Goal: Complete application form

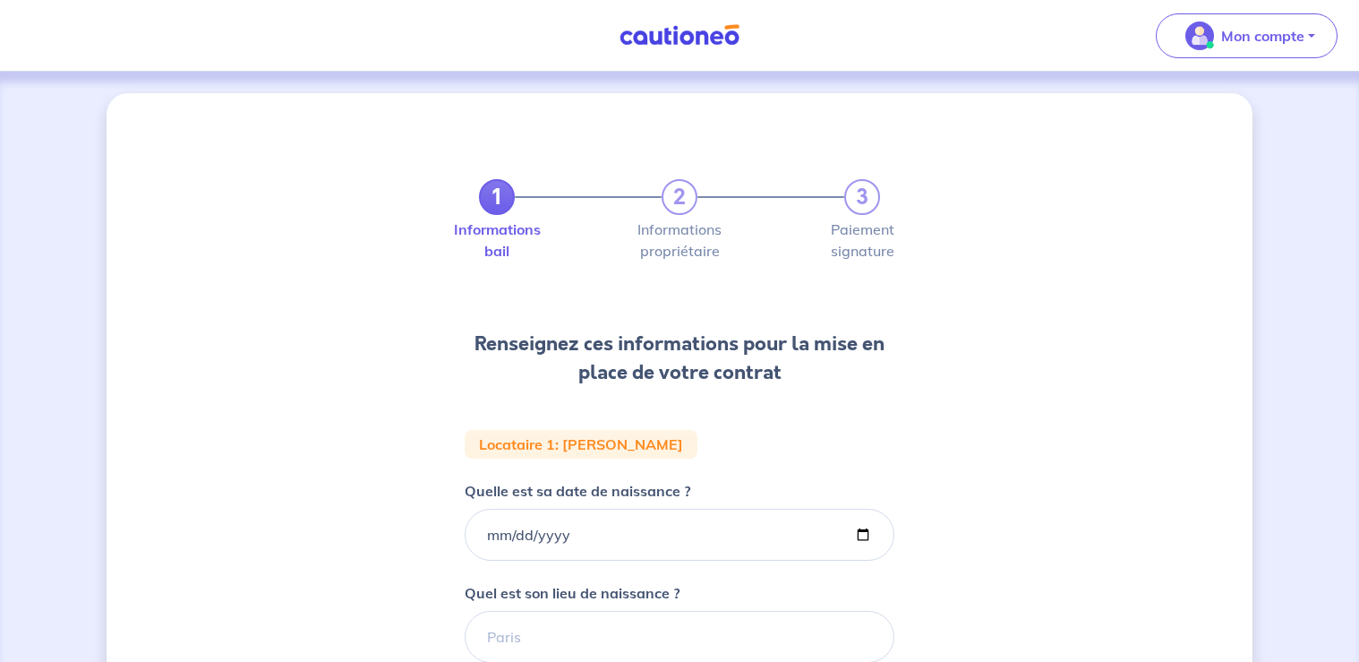
select select "FR"
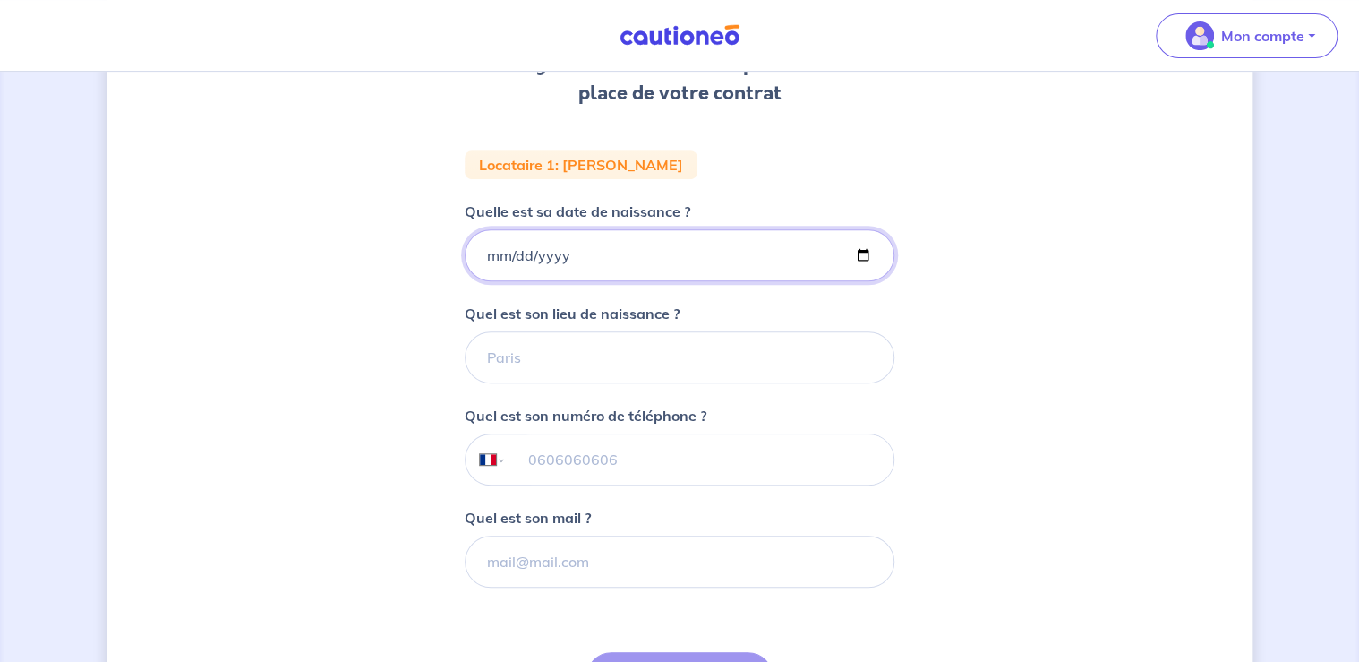
click at [648, 259] on input "Quelle est sa date de naissance ?" at bounding box center [680, 255] width 430 height 52
type input "[DATE]"
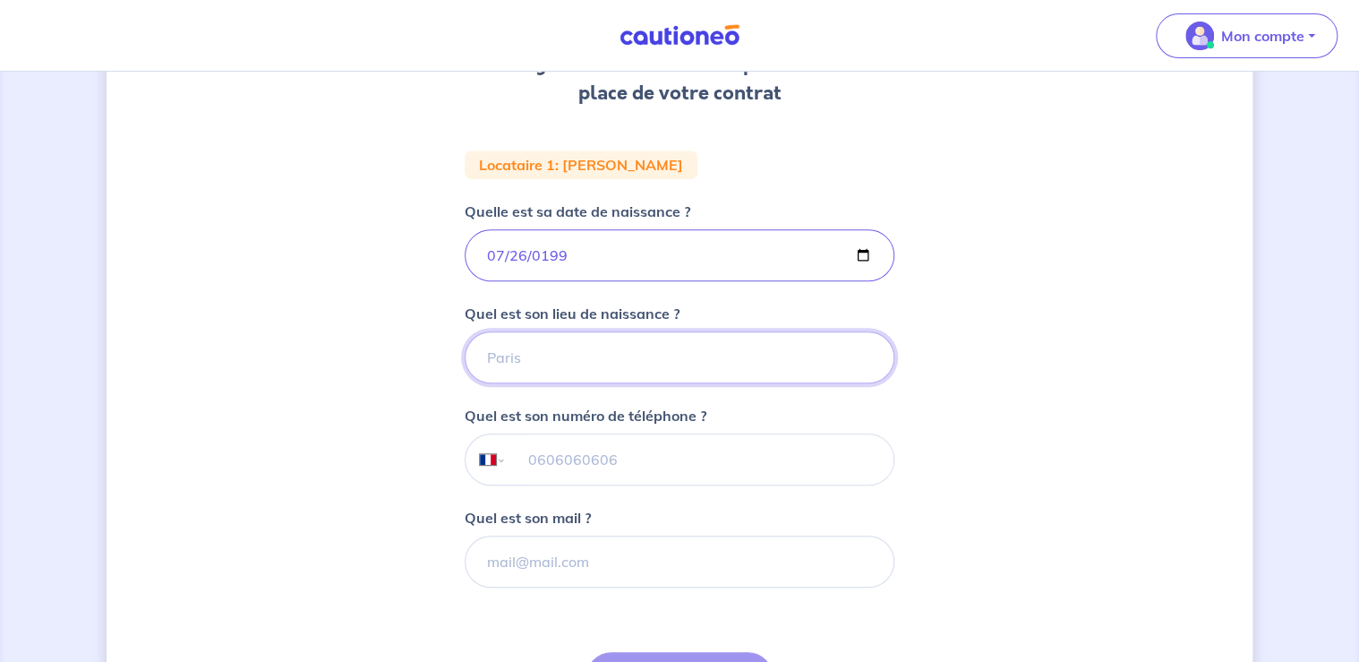
click at [530, 347] on input "Quel est son lieu de naissance ?" at bounding box center [680, 357] width 430 height 52
type input "ORLEANS"
click at [602, 469] on input "tel" at bounding box center [700, 459] width 387 height 50
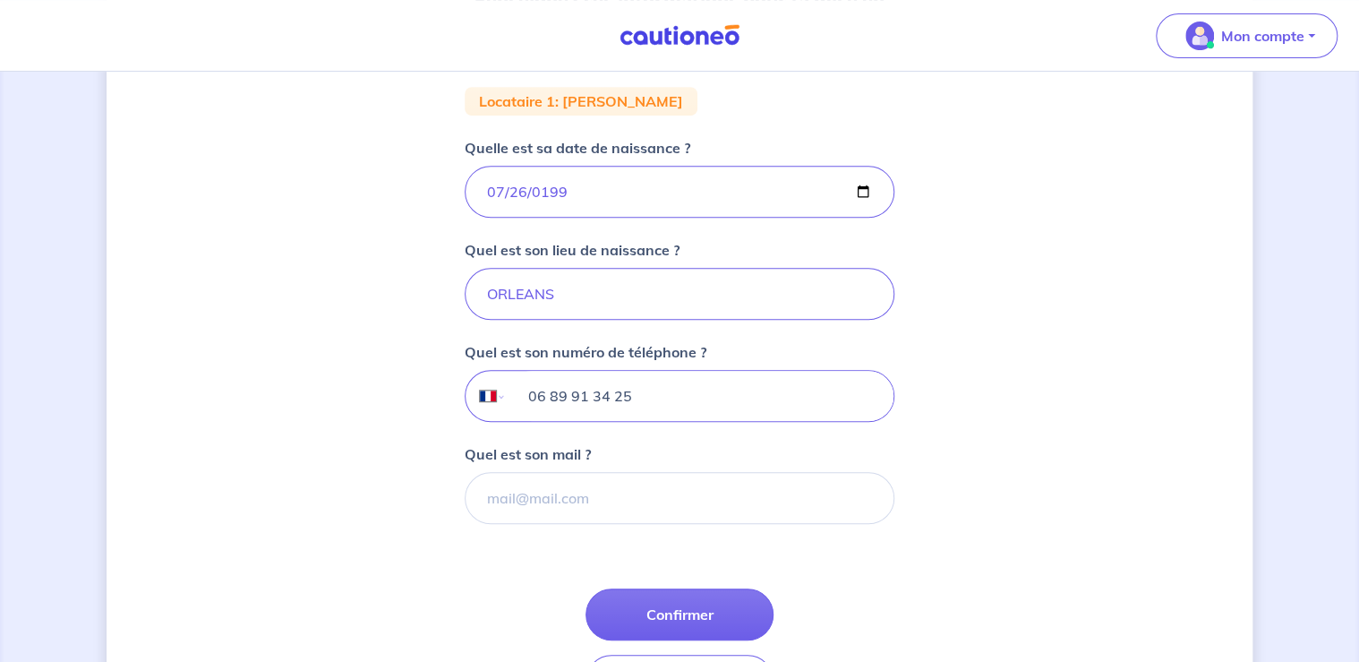
scroll to position [376, 0]
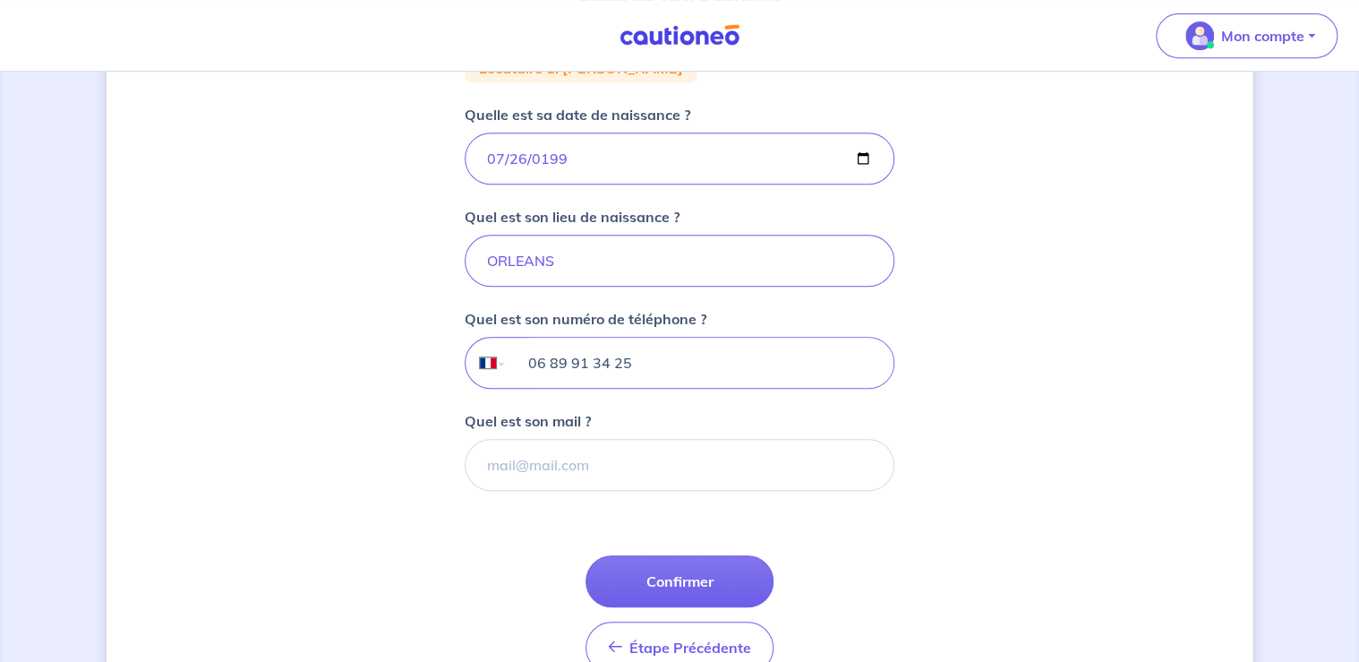
type input "06 89 91 34 25"
click at [694, 573] on button "Confirmer" at bounding box center [679, 581] width 188 height 52
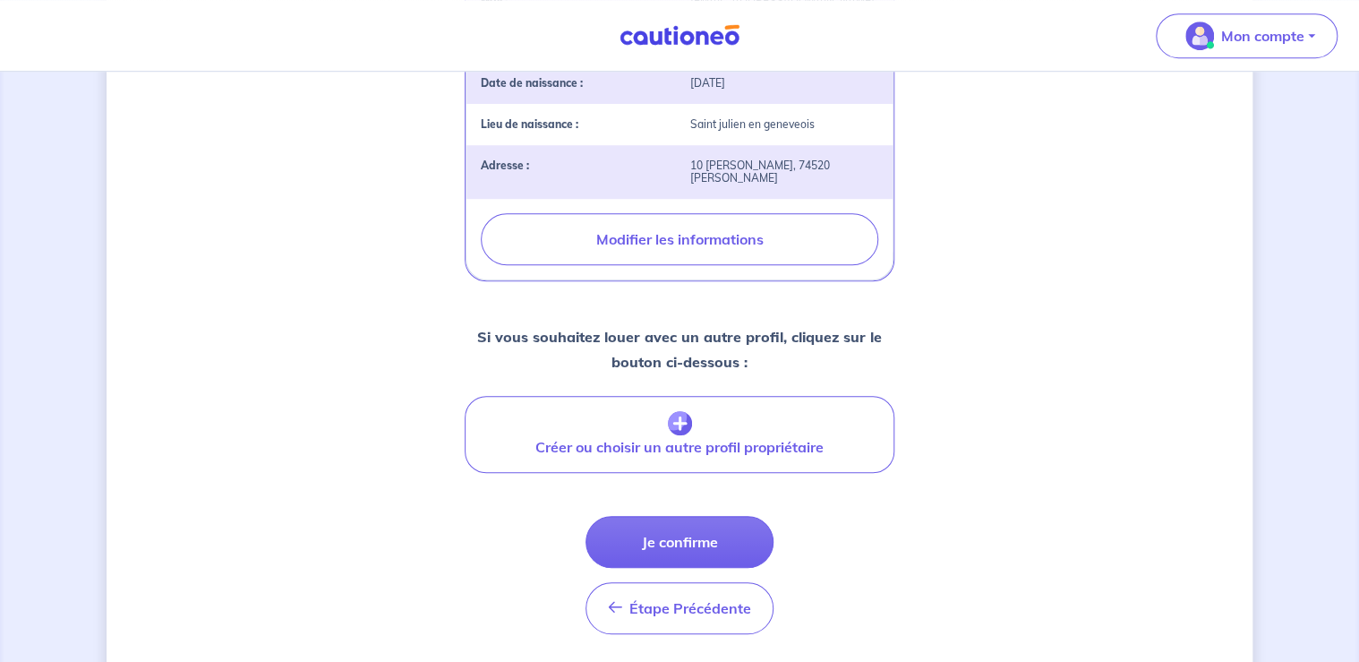
scroll to position [628, 0]
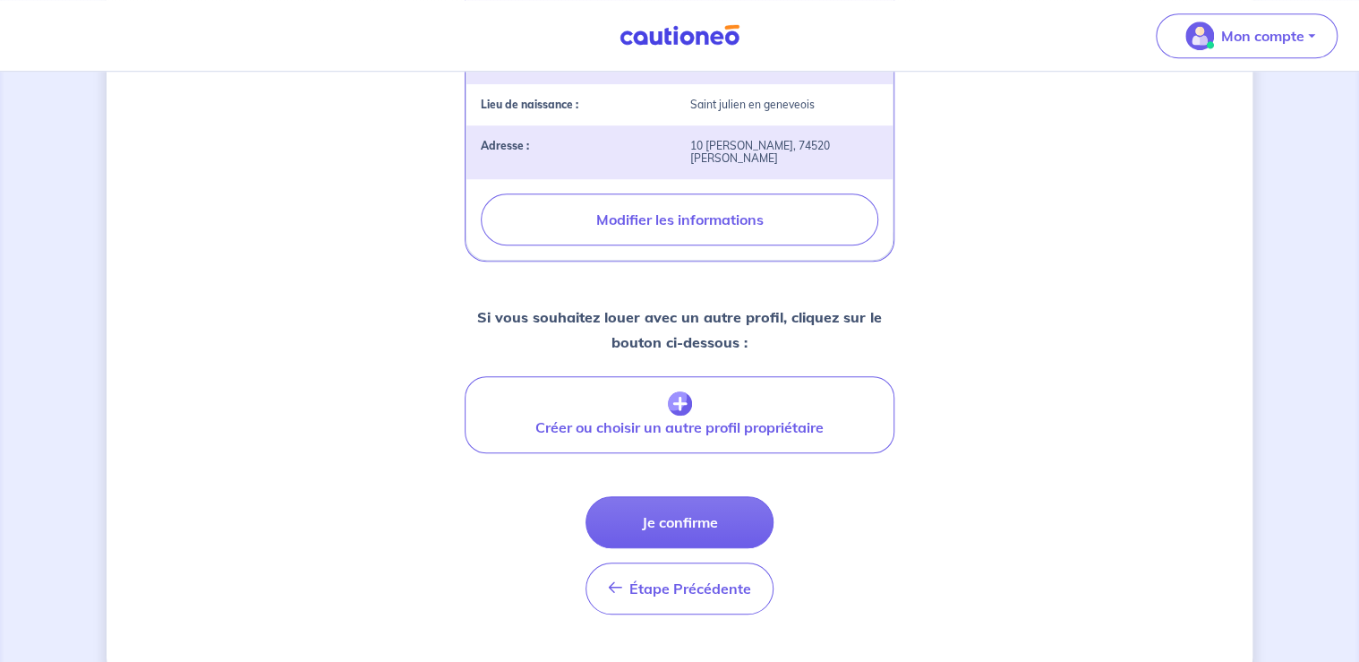
click at [726, 496] on button "Je confirme" at bounding box center [679, 522] width 188 height 52
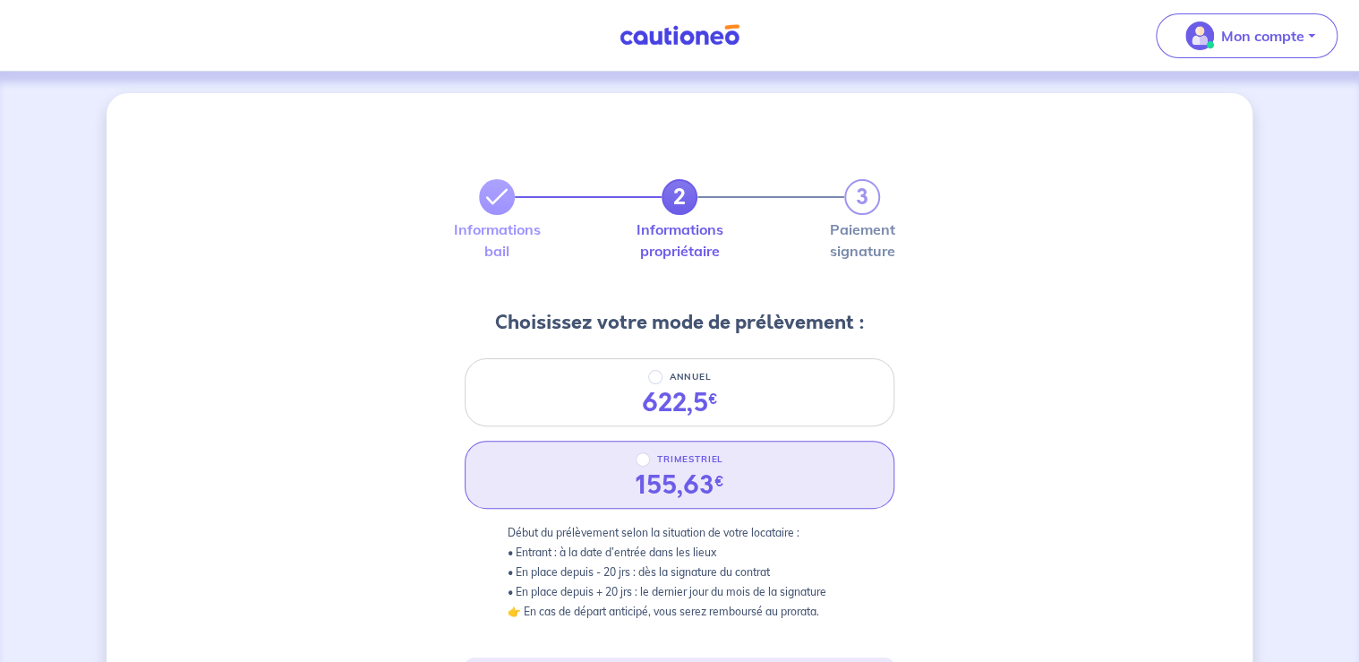
click at [648, 470] on div "155,63 €" at bounding box center [680, 485] width 89 height 30
radio input "true"
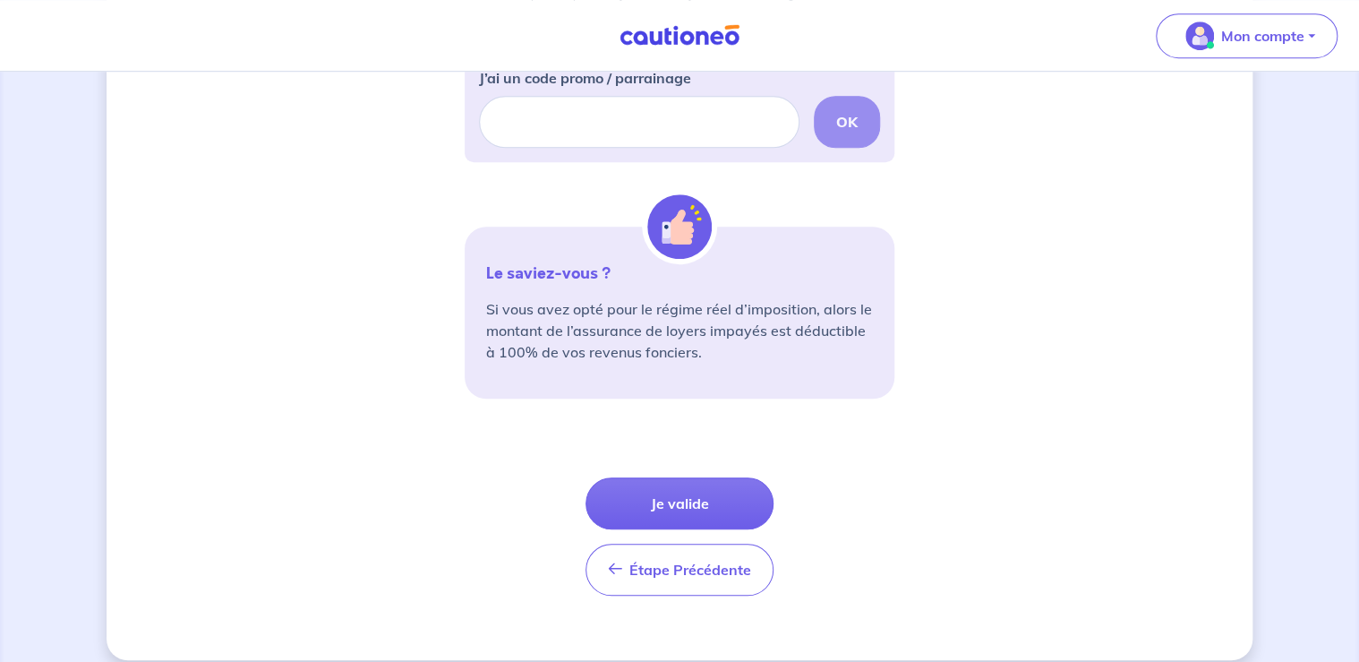
scroll to position [615, 0]
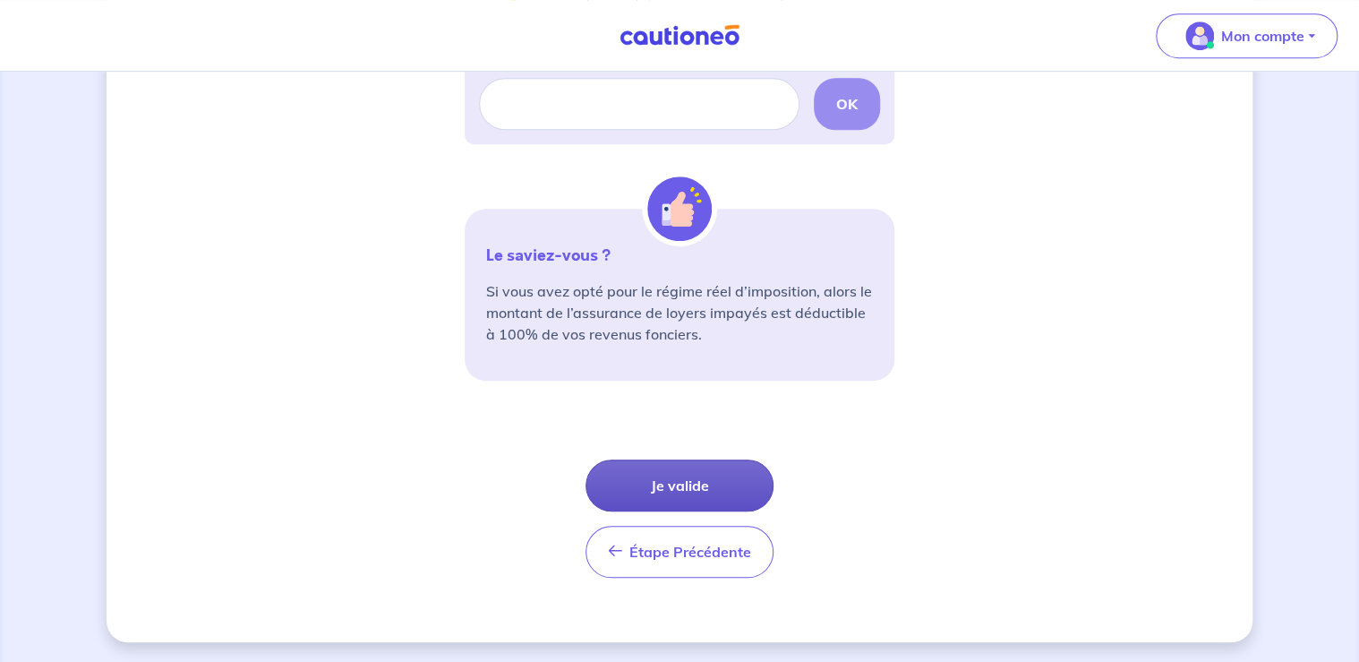
click at [723, 469] on button "Je valide" at bounding box center [679, 485] width 188 height 52
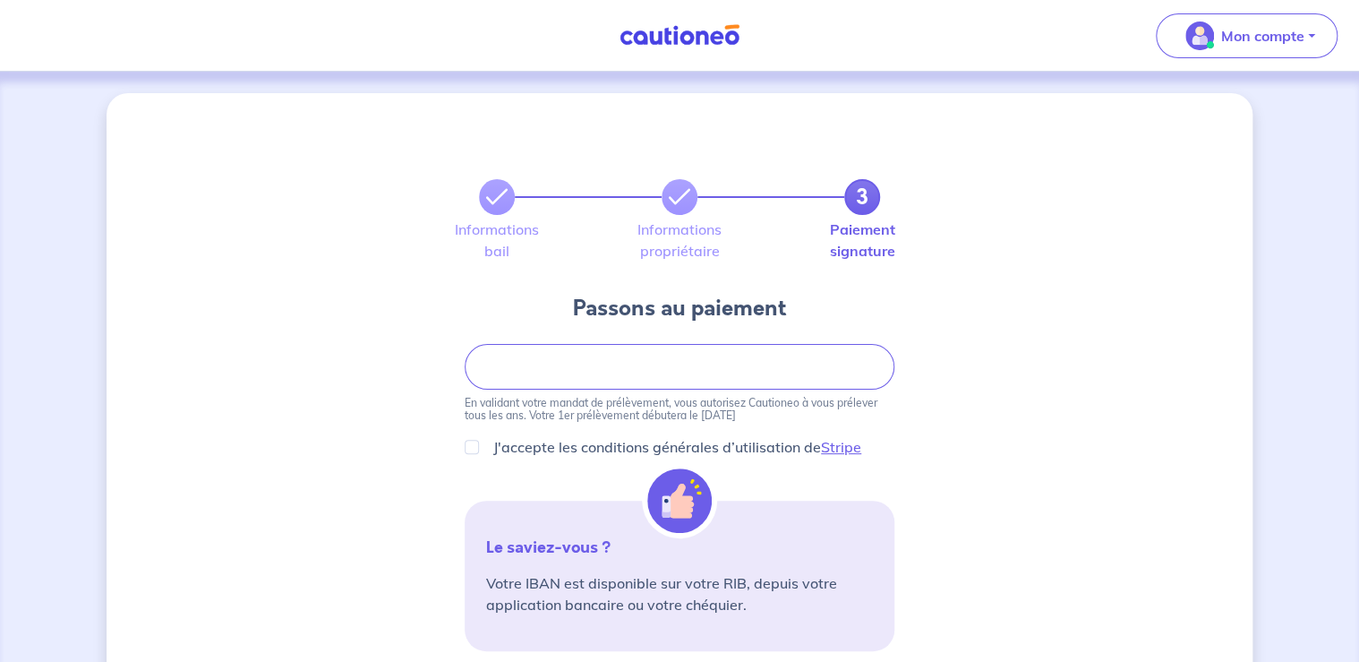
click at [751, 382] on div at bounding box center [680, 367] width 430 height 46
click at [846, 444] on link "Stripe" at bounding box center [841, 447] width 40 height 18
click at [472, 455] on div "J'accepte les conditions générales d’utilisation de Stripe" at bounding box center [680, 446] width 430 height 21
click at [469, 447] on input "J'accepte les conditions générales d’utilisation de Stripe" at bounding box center [472, 447] width 14 height 14
checkbox input "true"
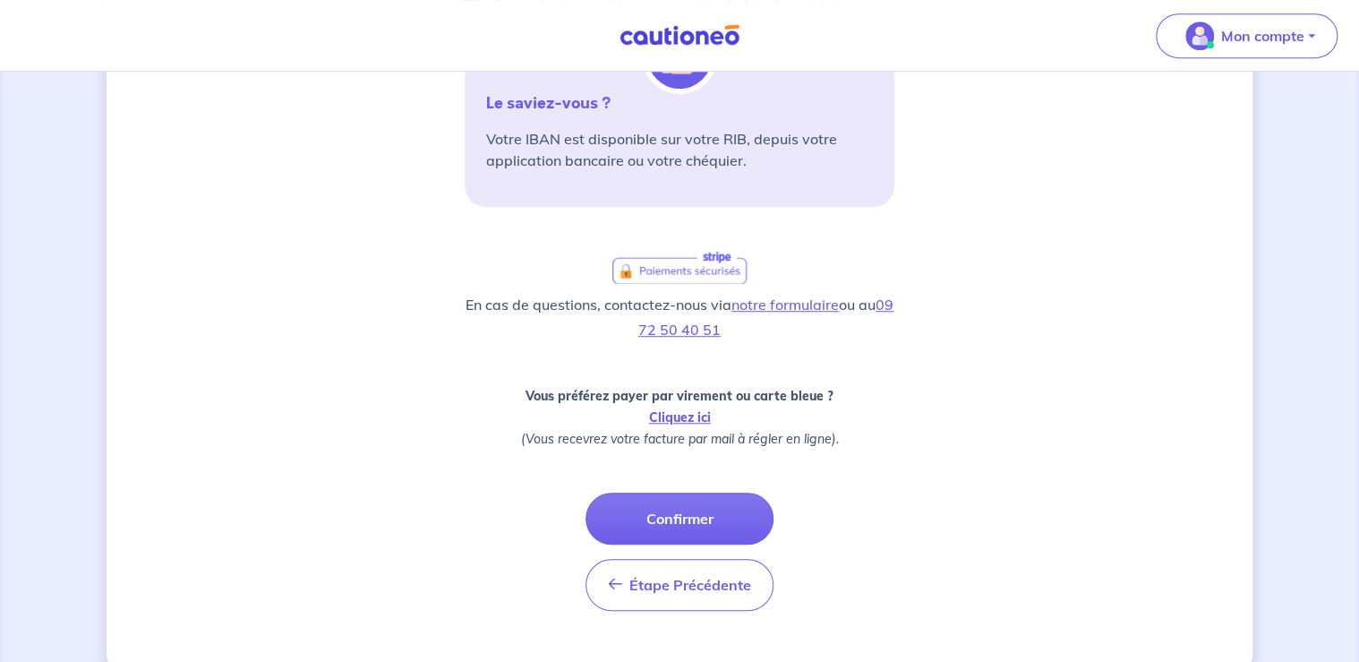
scroll to position [476, 0]
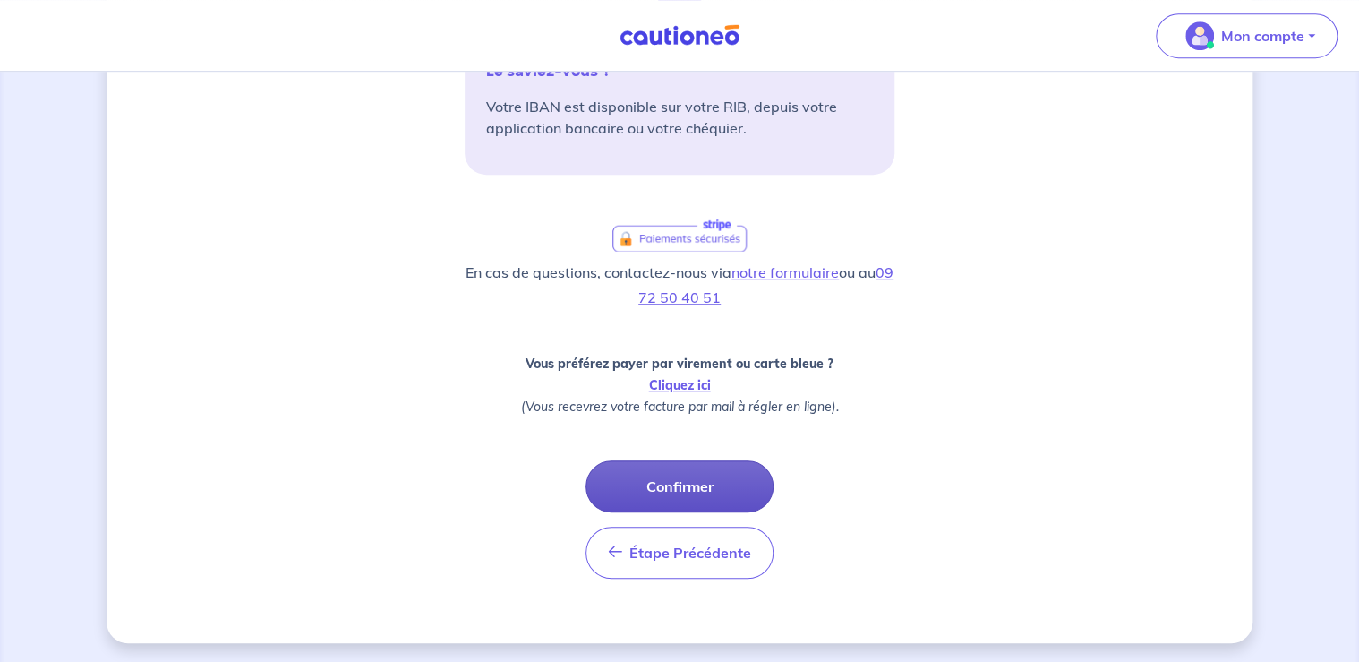
click at [690, 490] on button "Confirmer" at bounding box center [679, 486] width 188 height 52
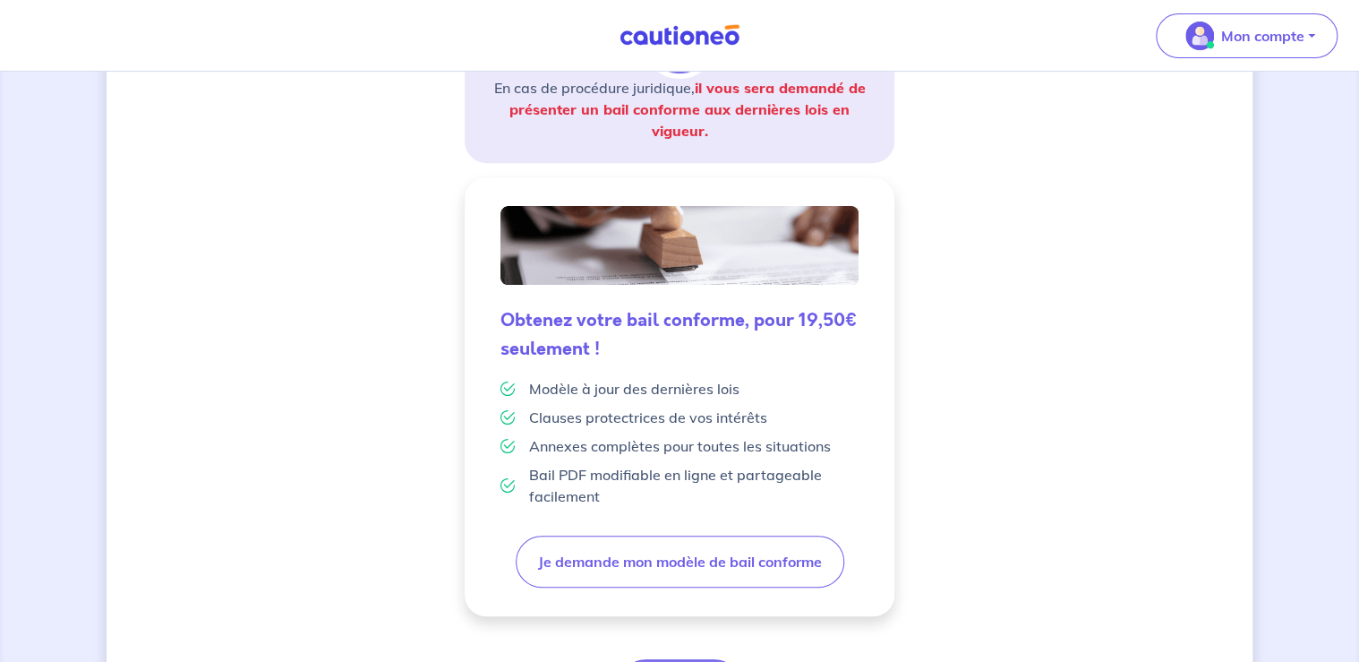
scroll to position [465, 0]
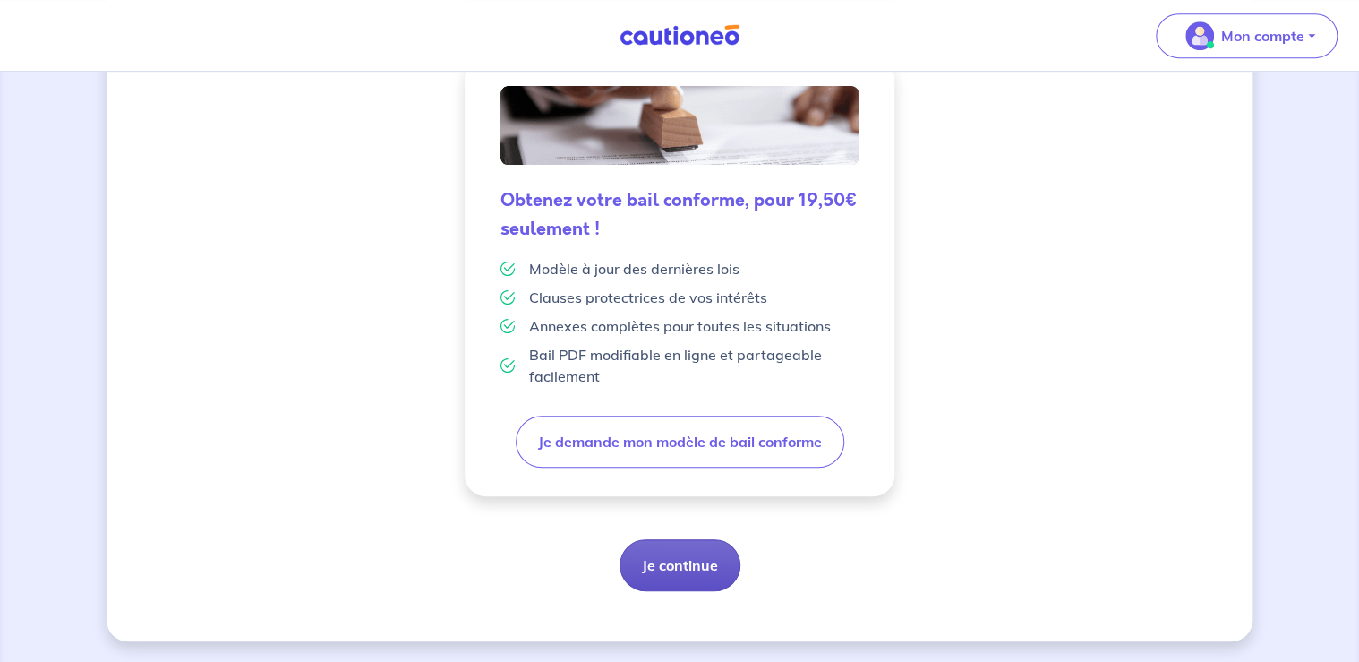
click at [692, 562] on button "Je continue" at bounding box center [679, 565] width 121 height 52
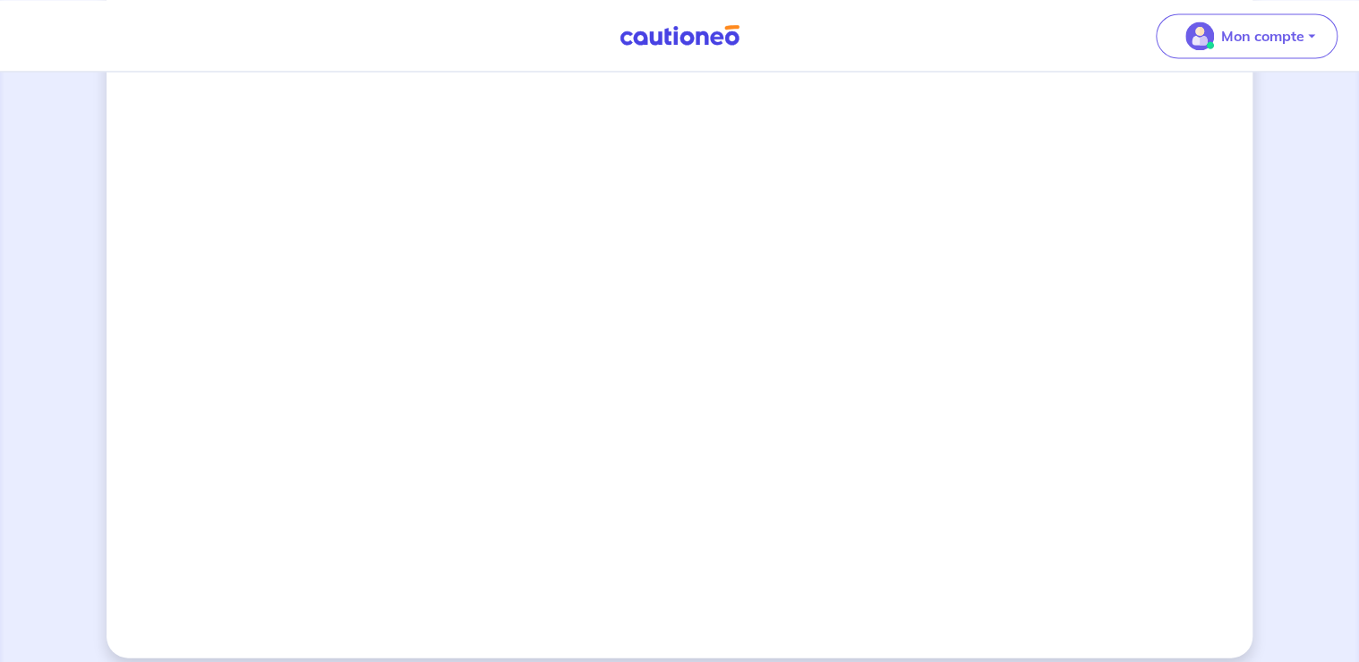
scroll to position [1579, 0]
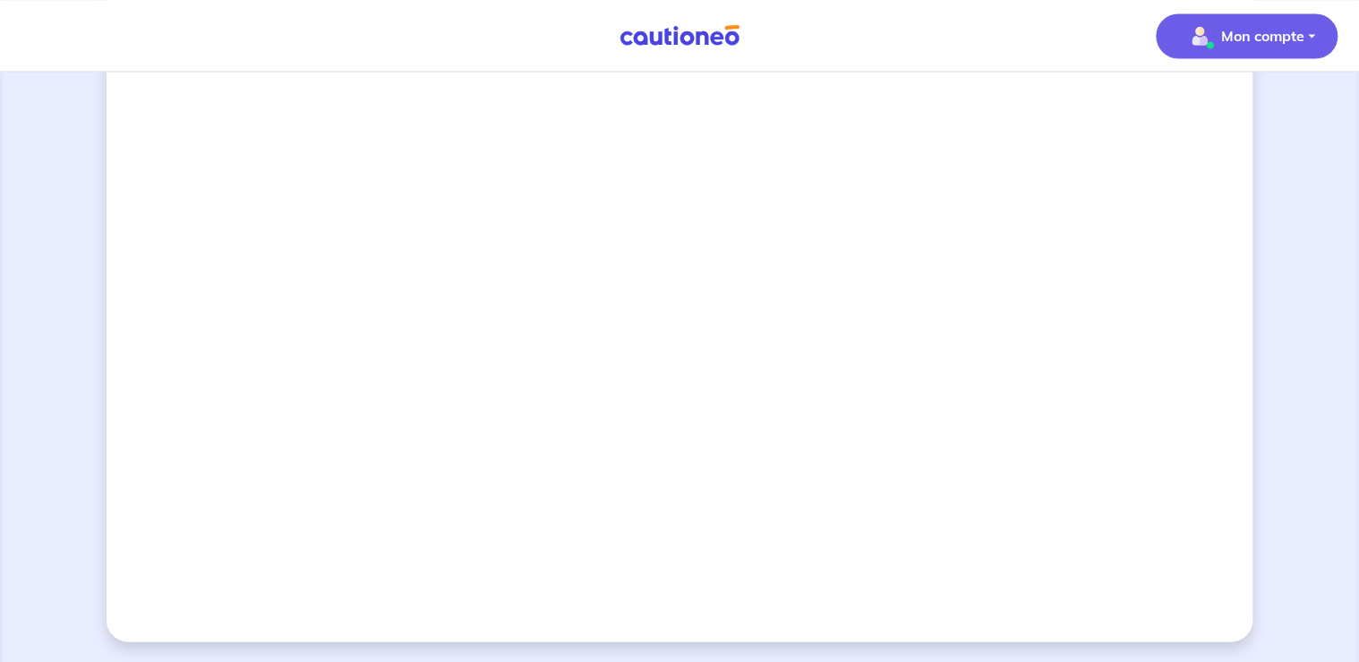
click at [1280, 20] on button "Mon compte" at bounding box center [1247, 35] width 182 height 45
click at [1266, 111] on link "Mes informations" at bounding box center [1229, 111] width 144 height 29
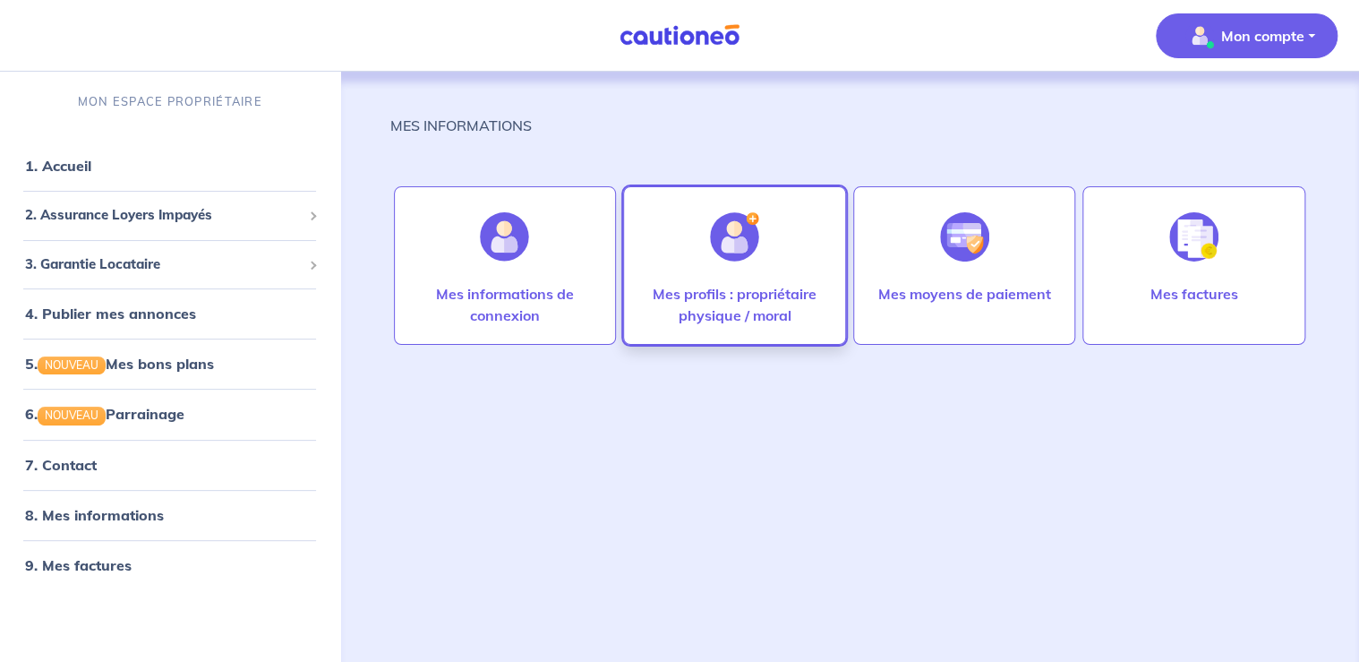
click at [716, 272] on div at bounding box center [735, 237] width 78 height 92
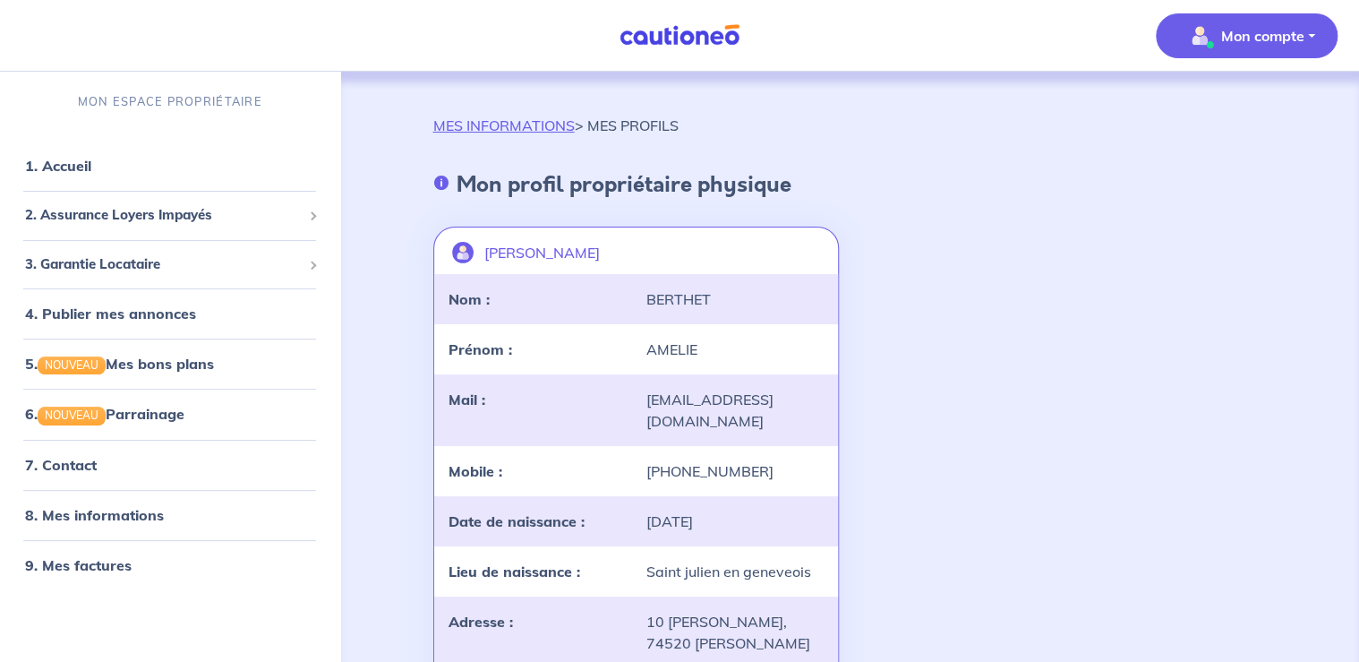
click at [1243, 36] on p "Mon compte" at bounding box center [1262, 35] width 83 height 21
click at [1225, 110] on link "Mes informations" at bounding box center [1229, 111] width 144 height 29
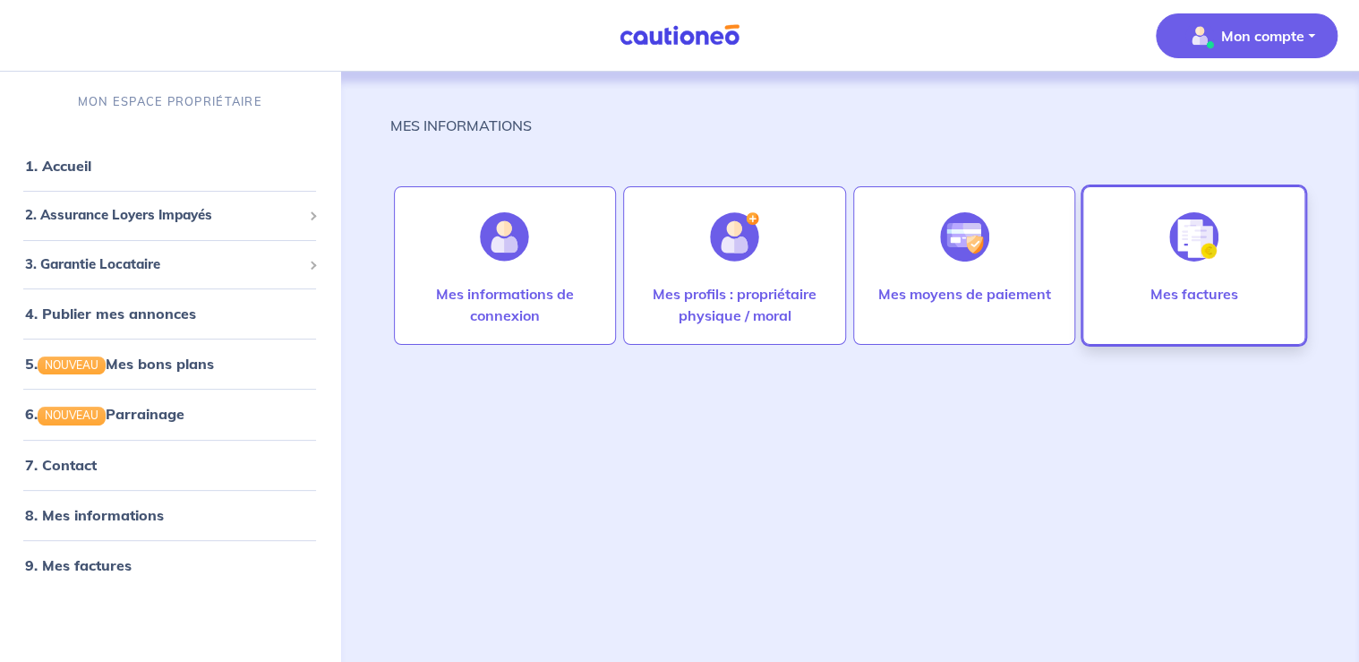
click at [1226, 266] on div at bounding box center [1194, 237] width 78 height 92
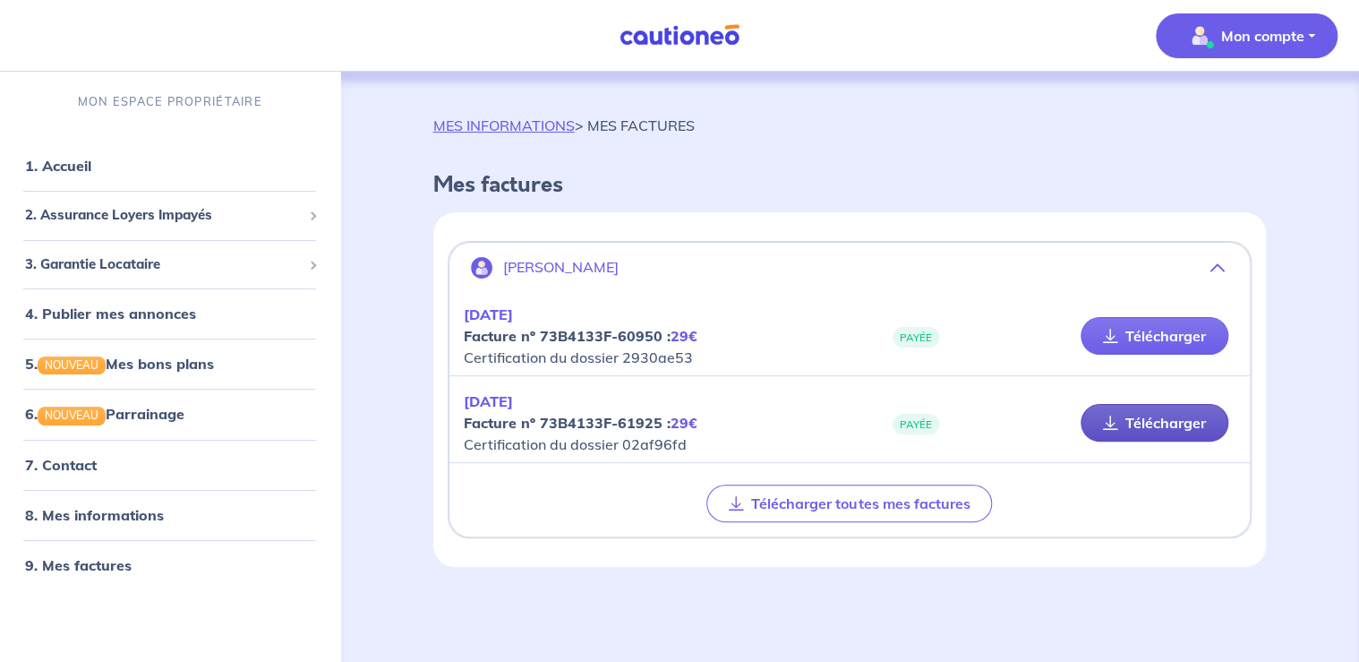
click at [1146, 426] on link "Télécharger" at bounding box center [1154, 423] width 148 height 38
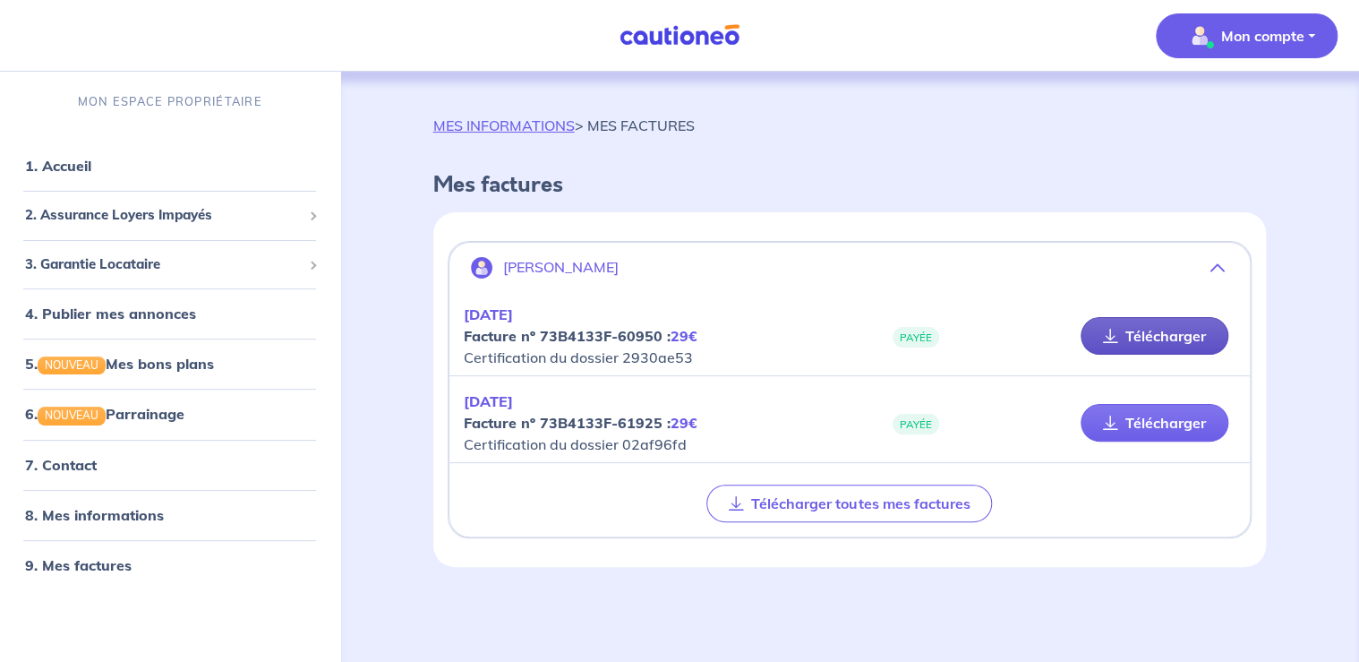
click at [1146, 330] on link "Télécharger" at bounding box center [1154, 336] width 148 height 38
click at [179, 421] on link "6. NOUVEAU Parrainage" at bounding box center [104, 414] width 158 height 18
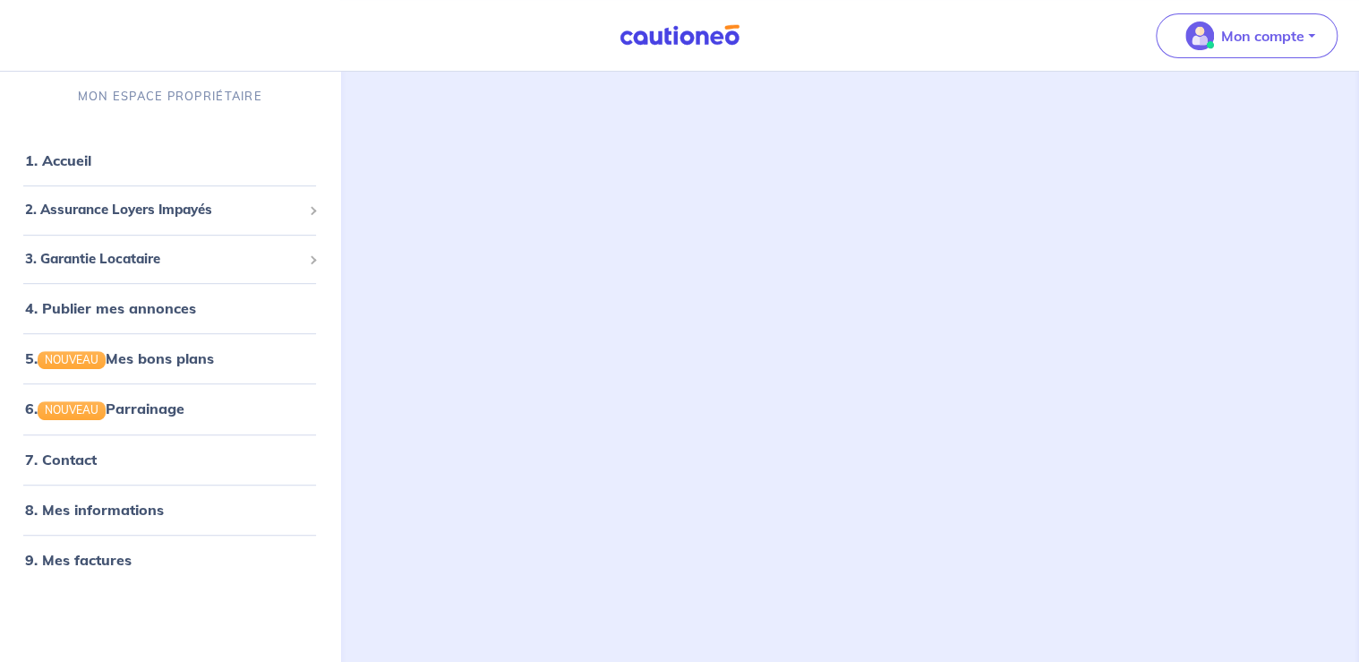
scroll to position [286, 0]
click at [90, 158] on link "1. Accueil" at bounding box center [57, 160] width 65 height 18
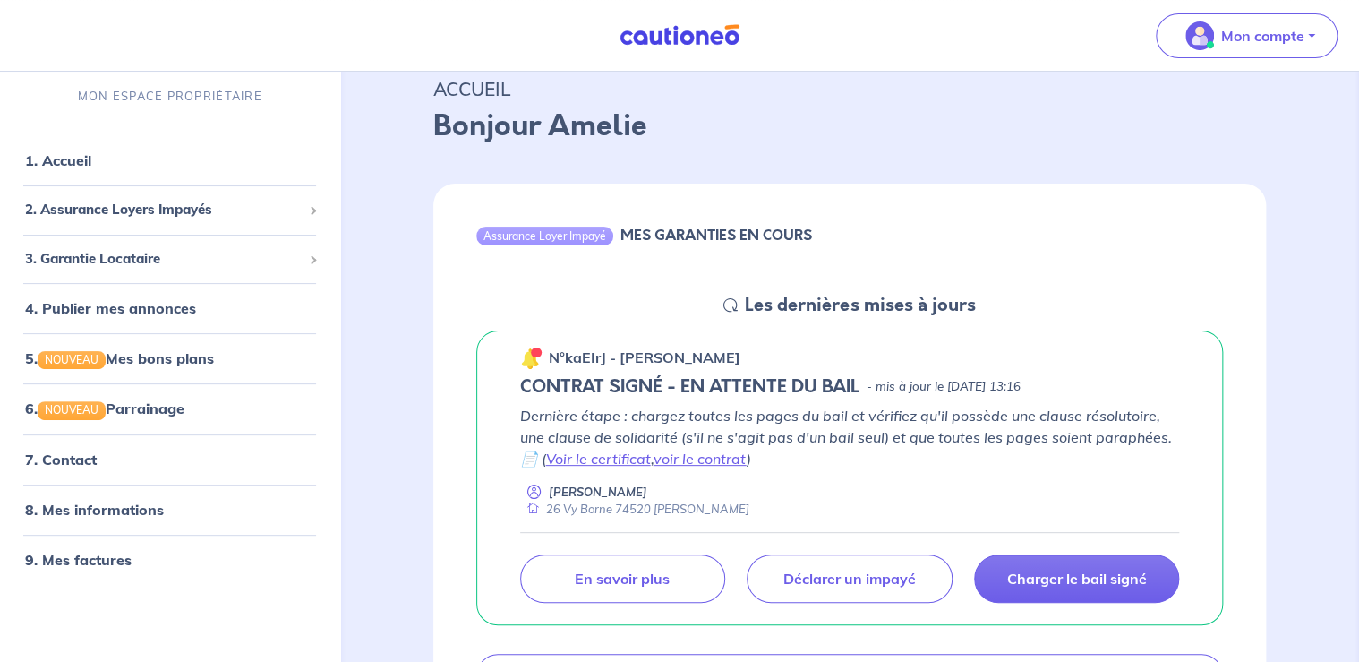
scroll to position [95, 0]
